Goal: Transaction & Acquisition: Purchase product/service

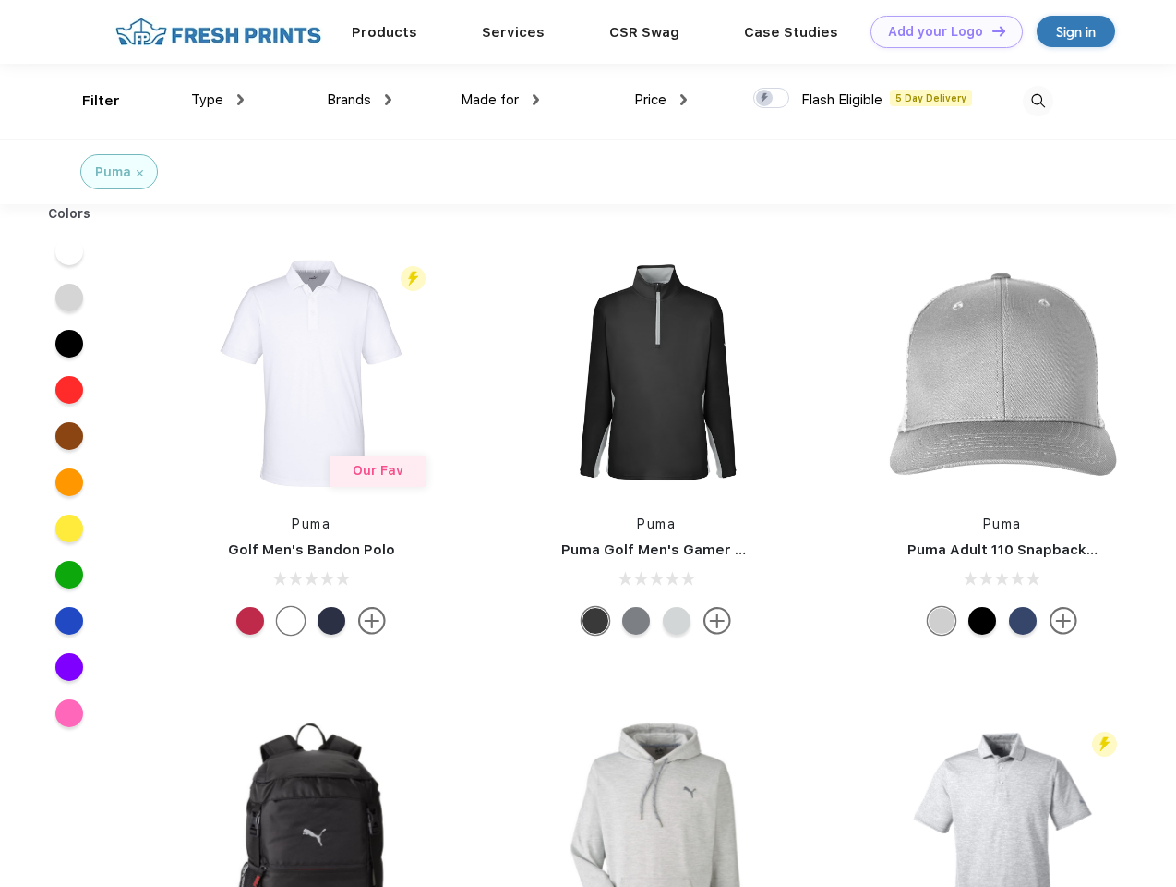
scroll to position [1, 0]
click at [940, 31] on link "Add your Logo Design Tool" at bounding box center [947, 32] width 152 height 32
click at [0, 0] on div "Design Tool" at bounding box center [0, 0] width 0 height 0
click at [991, 30] on link "Add your Logo Design Tool" at bounding box center [947, 32] width 152 height 32
click at [89, 101] on div "Filter" at bounding box center [101, 100] width 38 height 21
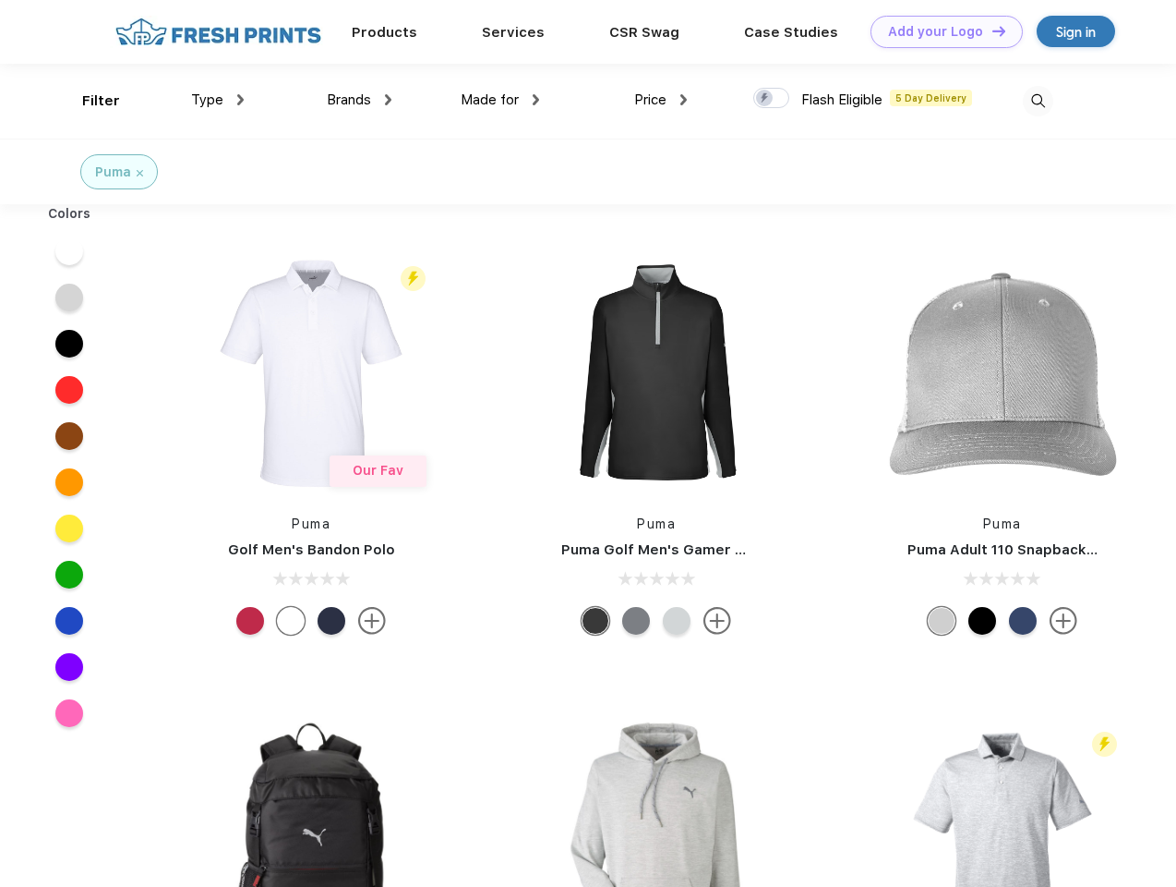
click at [218, 100] on span "Type" at bounding box center [207, 99] width 32 height 17
click at [359, 100] on span "Brands" at bounding box center [349, 99] width 44 height 17
click at [501, 100] on span "Made for" at bounding box center [490, 99] width 58 height 17
click at [661, 100] on span "Price" at bounding box center [650, 99] width 32 height 17
click at [772, 99] on div at bounding box center [772, 98] width 36 height 20
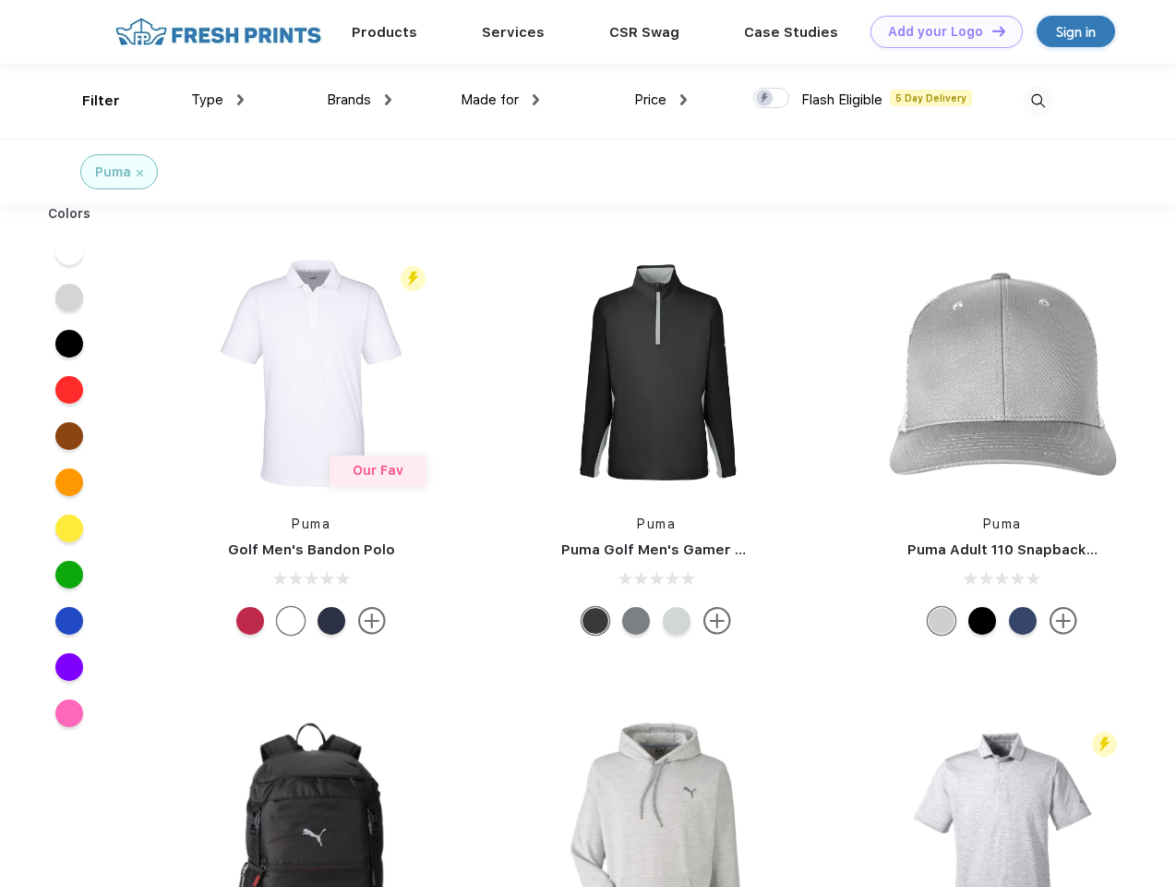
click at [766, 99] on input "checkbox" at bounding box center [760, 93] width 12 height 12
click at [1038, 101] on img at bounding box center [1038, 101] width 30 height 30
